Goal: Navigation & Orientation: Find specific page/section

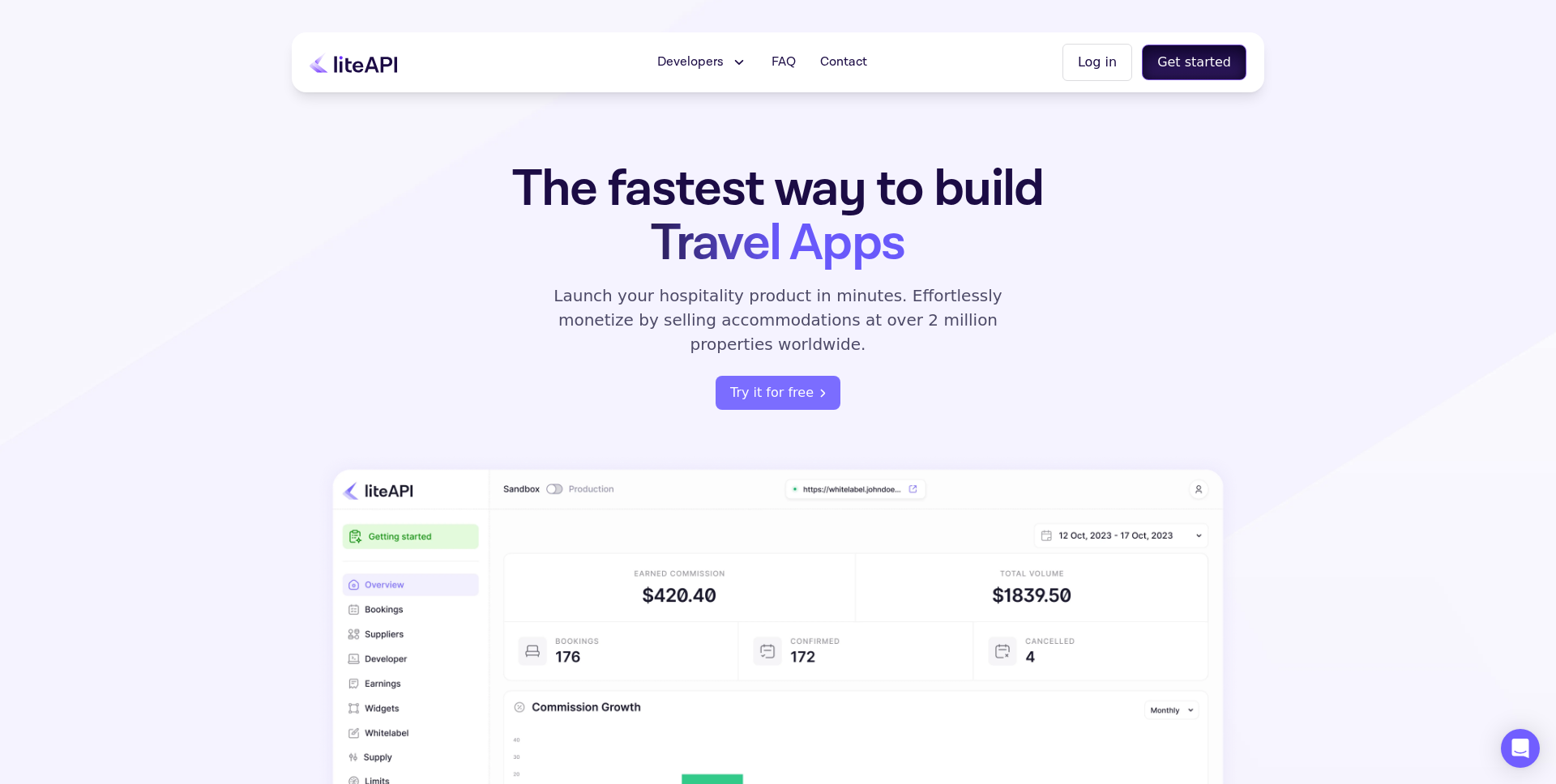
click at [1197, 59] on button "Get started" at bounding box center [1194, 62] width 104 height 35
click at [1112, 65] on button "Log in" at bounding box center [1096, 62] width 70 height 37
click at [713, 62] on span "Developers" at bounding box center [690, 62] width 66 height 20
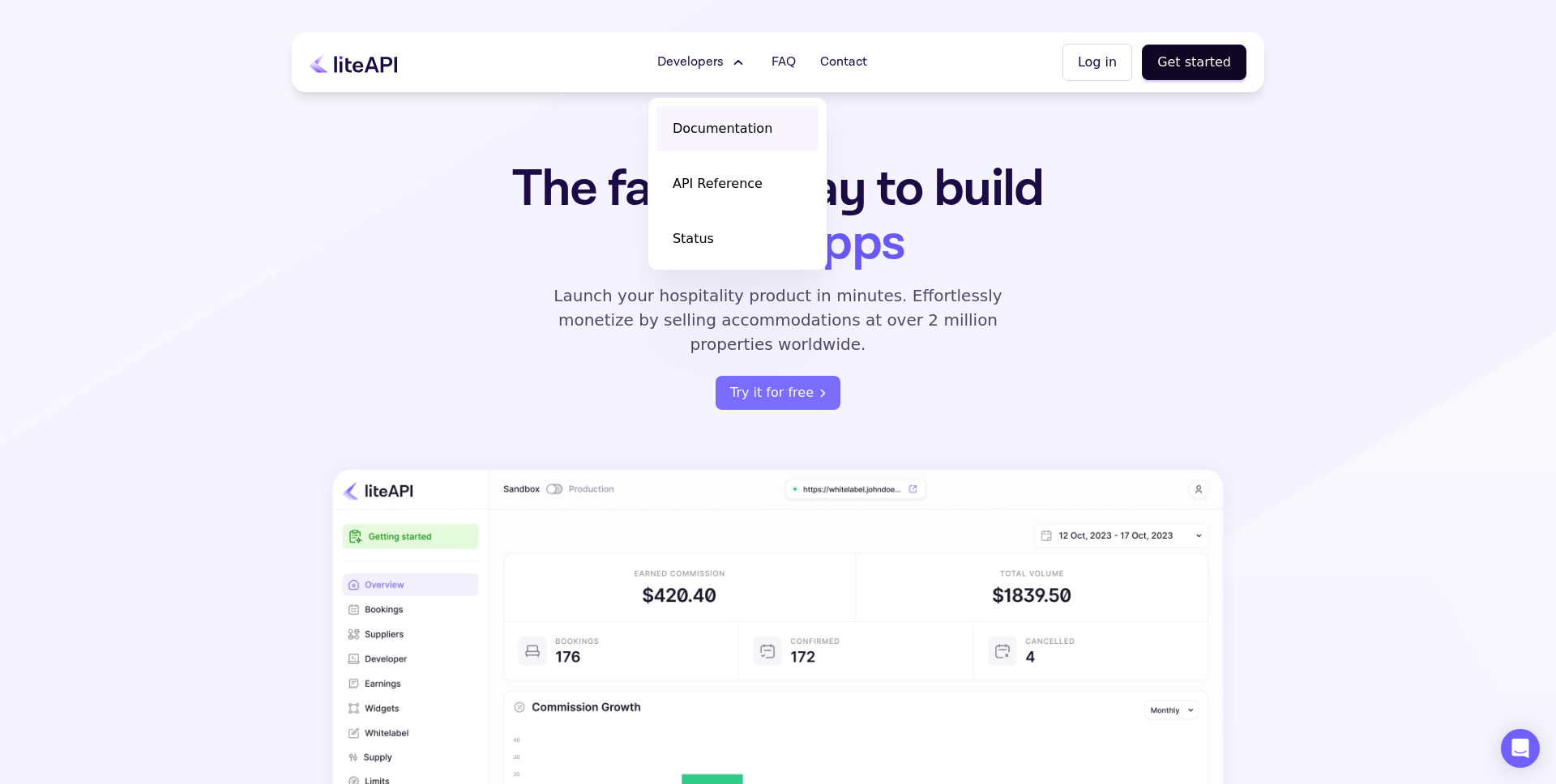
click at [742, 133] on span "Documentation" at bounding box center [723, 128] width 100 height 20
click at [1091, 54] on button "Log in" at bounding box center [1096, 62] width 70 height 37
